Goal: Task Accomplishment & Management: Use online tool/utility

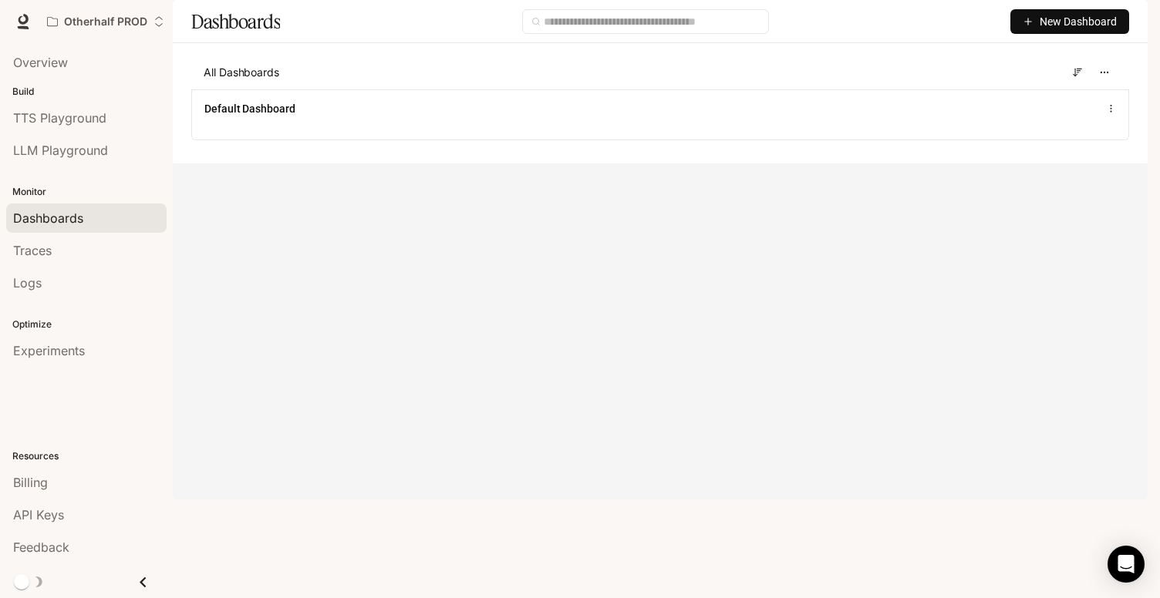
click at [1000, 34] on div "New Dashboard" at bounding box center [710, 21] width 837 height 25
click at [1024, 27] on icon "button" at bounding box center [1027, 21] width 11 height 11
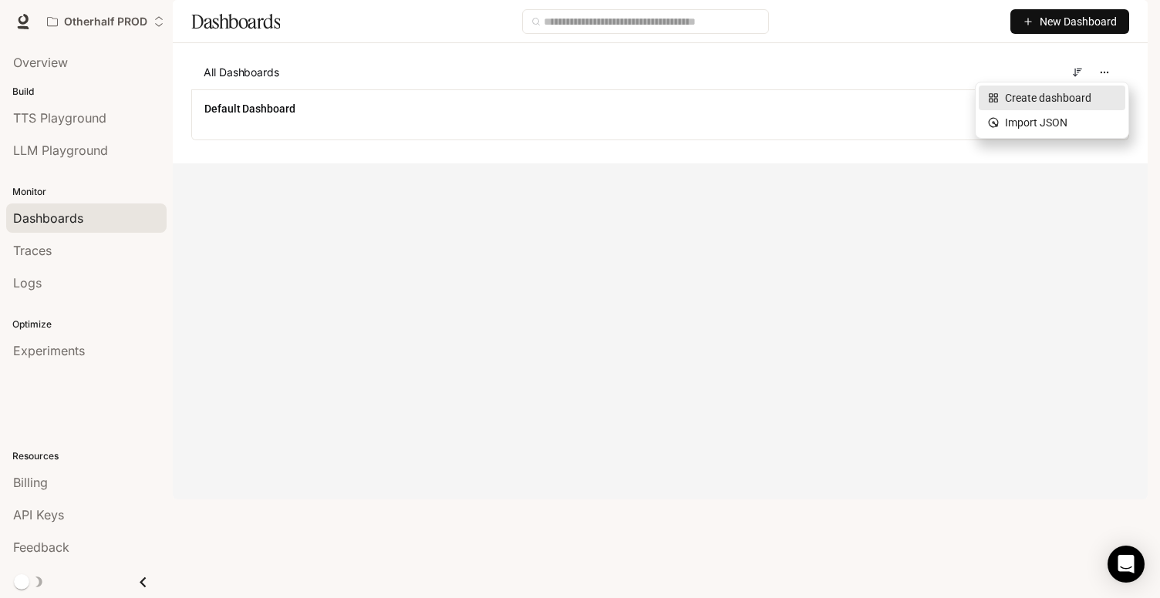
click at [988, 93] on icon at bounding box center [993, 98] width 11 height 11
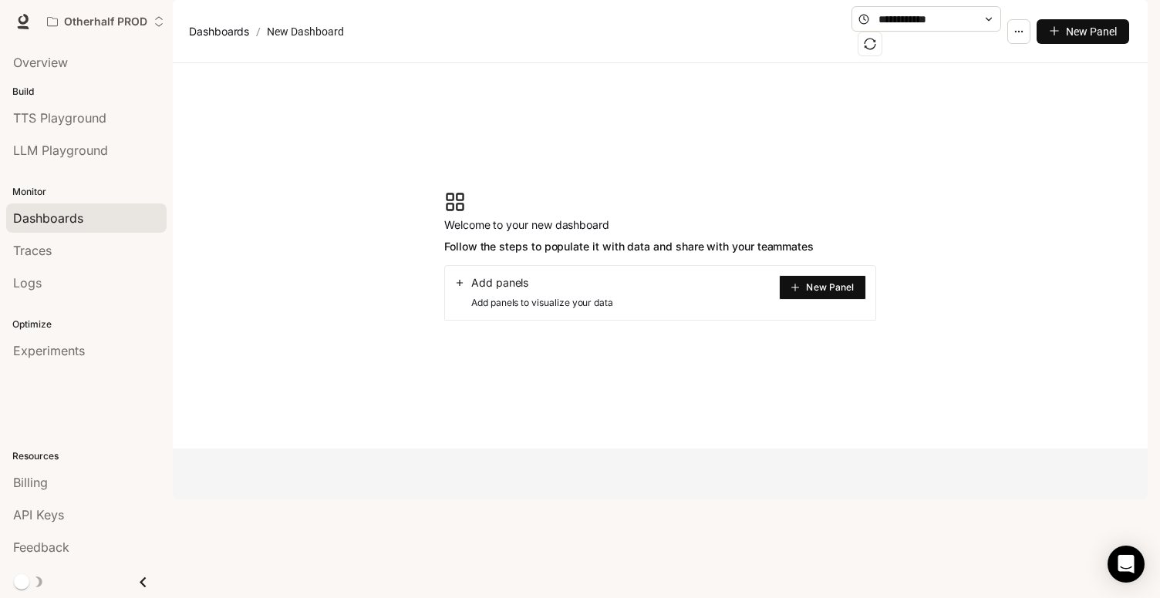
click at [837, 291] on span "New Panel" at bounding box center [830, 288] width 48 height 8
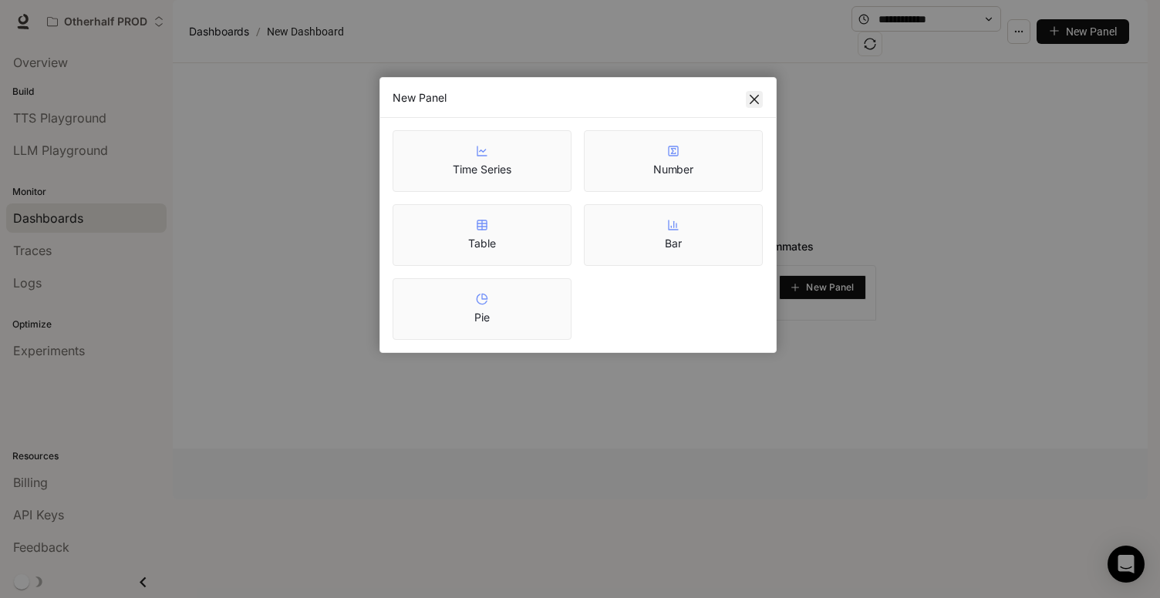
click at [750, 101] on icon "close" at bounding box center [754, 99] width 12 height 12
